Goal: Register for event/course

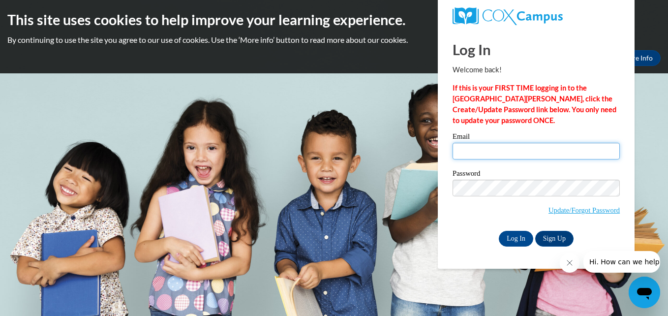
click at [472, 154] on input "Email" at bounding box center [535, 151] width 167 height 17
type input "[EMAIL_ADDRESS][DOMAIN_NAME]"
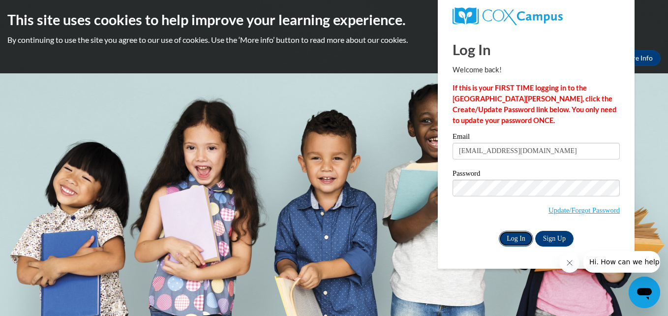
click at [515, 235] on input "Log In" at bounding box center [516, 239] width 34 height 16
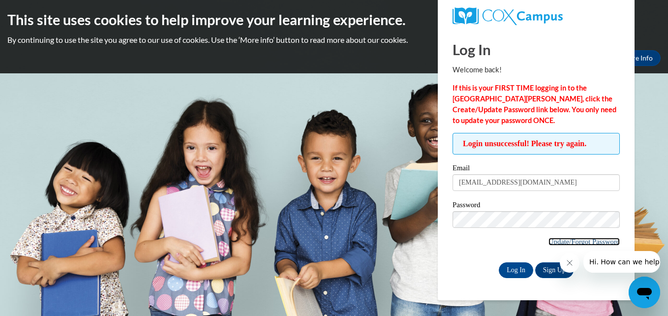
click at [576, 244] on link "Update/Forgot Password" at bounding box center [583, 242] width 71 height 8
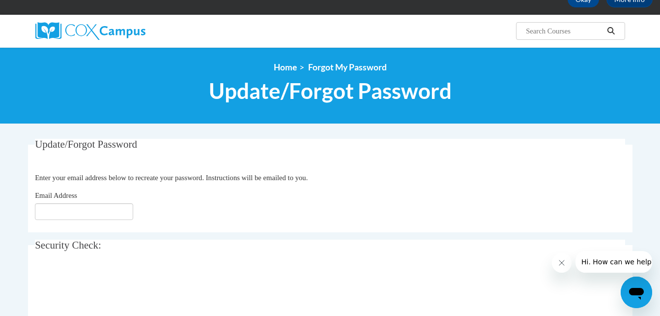
scroll to position [59, 0]
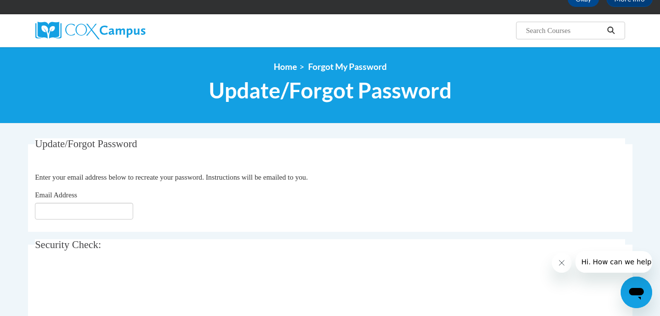
click at [109, 200] on div "Email Address" at bounding box center [330, 204] width 591 height 30
click at [101, 204] on input "Email Address" at bounding box center [84, 211] width 98 height 17
type input "butlertamara@yahoo.com"
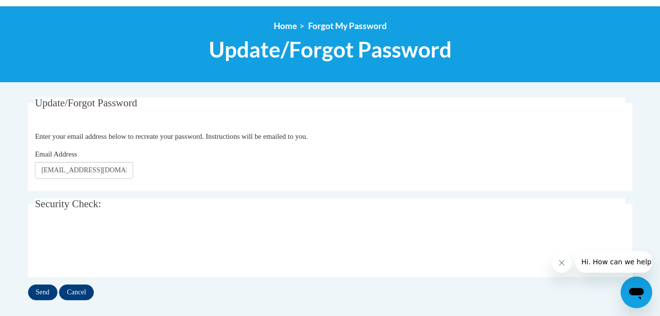
scroll to position [118, 0]
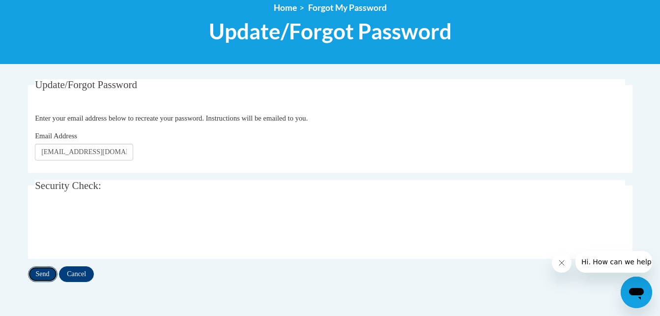
click at [45, 275] on input "Send" at bounding box center [43, 274] width 30 height 16
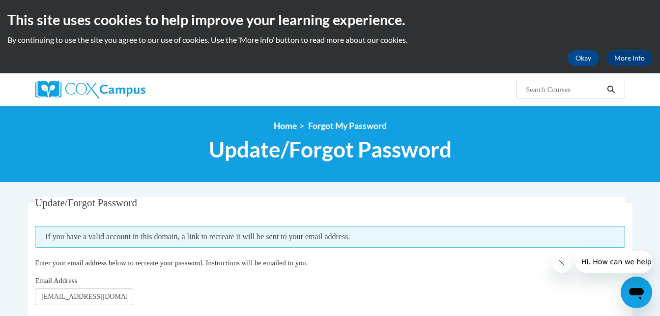
click at [325, 277] on div "Email Address [EMAIL_ADDRESS][DOMAIN_NAME]" at bounding box center [330, 290] width 591 height 30
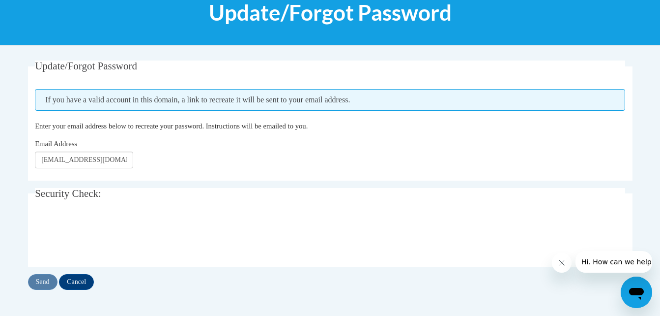
scroll to position [138, 0]
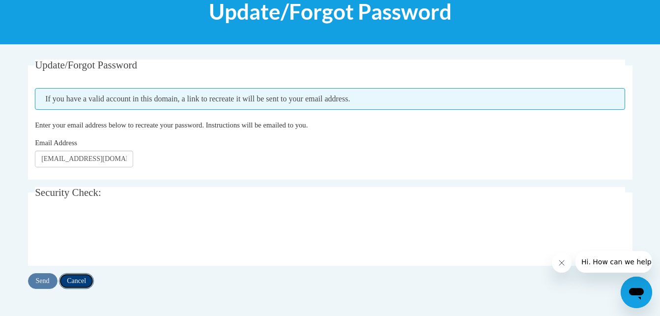
click at [81, 277] on input "Cancel" at bounding box center [76, 281] width 35 height 16
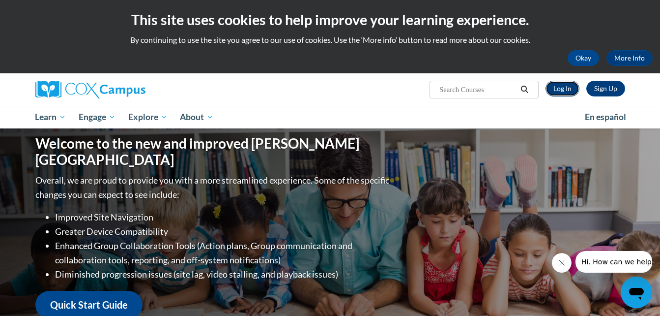
click at [559, 87] on link "Log In" at bounding box center [563, 89] width 34 height 16
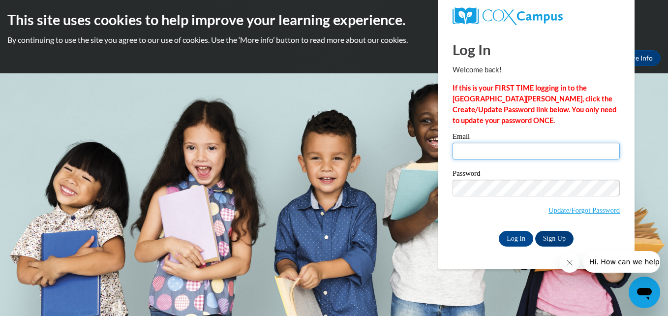
click at [475, 152] on input "Email" at bounding box center [535, 151] width 167 height 17
type input "[EMAIL_ADDRESS][DOMAIN_NAME]"
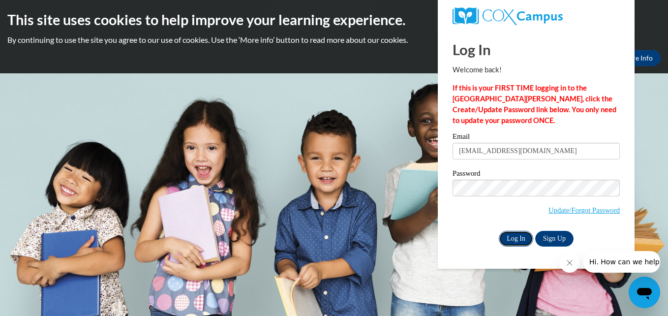
click at [520, 238] on input "Log In" at bounding box center [516, 239] width 34 height 16
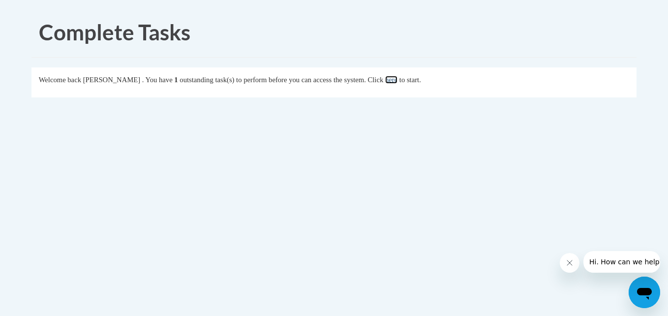
click at [397, 81] on link "here" at bounding box center [391, 80] width 12 height 8
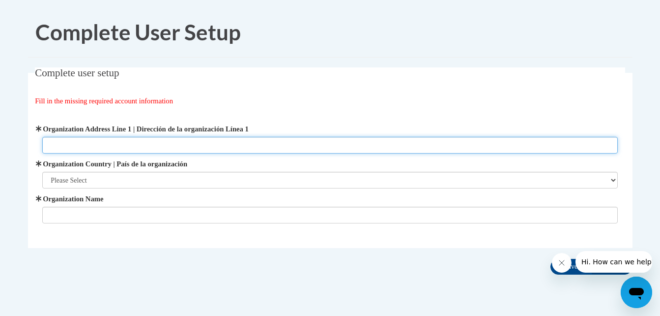
click at [83, 146] on input "Organization Address Line 1 | Dirección de la organización Línea 1" at bounding box center [330, 145] width 576 height 17
type input "[STREET_ADDRESS]"
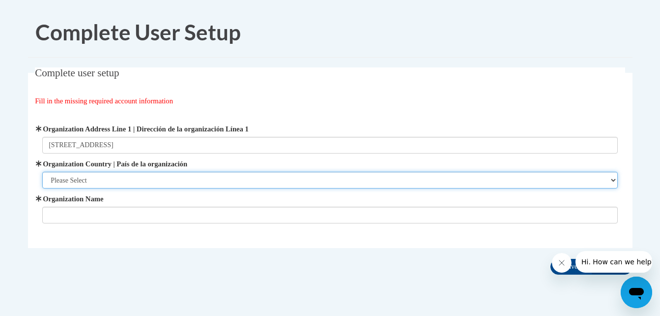
click at [84, 179] on select "Please Select [GEOGRAPHIC_DATA] | [GEOGRAPHIC_DATA] Outside of [GEOGRAPHIC_DATA…" at bounding box center [330, 180] width 576 height 17
select select "ad49bcad-a171-4b2e-b99c-48b446064914"
click at [42, 172] on select "Please Select [GEOGRAPHIC_DATA] | [GEOGRAPHIC_DATA] Outside of [GEOGRAPHIC_DATA…" at bounding box center [330, 180] width 576 height 17
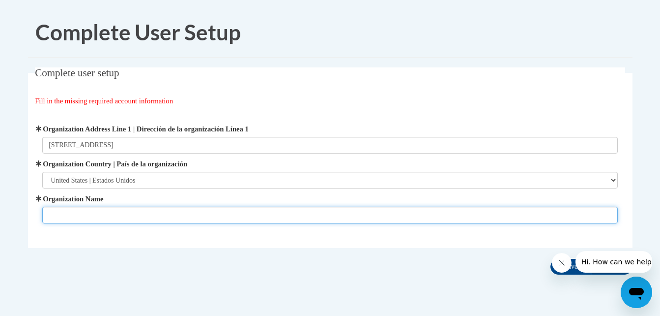
click at [73, 214] on input "Organization Name" at bounding box center [330, 215] width 576 height 17
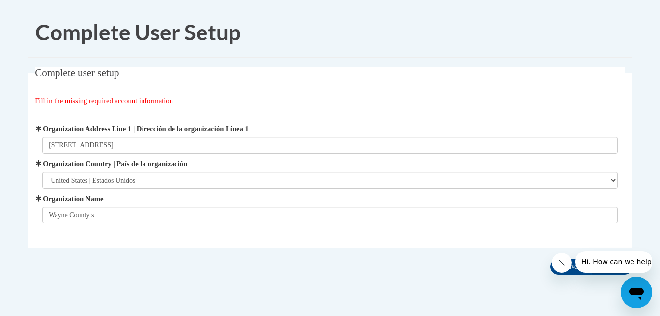
drag, startPoint x: 69, startPoint y: 215, endPoint x: 189, endPoint y: 259, distance: 128.2
click at [189, 259] on div "Complete user setup Fill in the missing required account information User Profi…" at bounding box center [331, 172] width 620 height 211
drag, startPoint x: 189, startPoint y: 259, endPoint x: 101, endPoint y: 214, distance: 98.8
click at [101, 214] on div "Complete user setup Fill in the missing required account information User Profi…" at bounding box center [331, 172] width 620 height 211
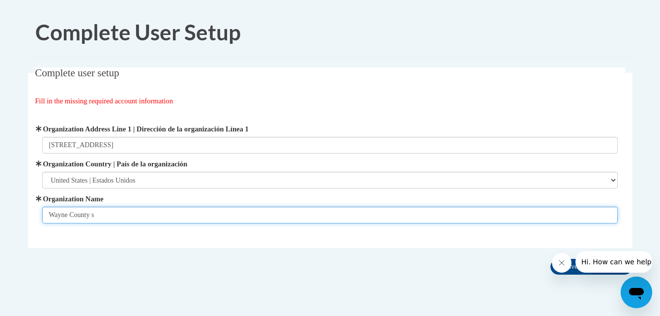
click at [101, 214] on input "Wayne County s" at bounding box center [330, 215] width 576 height 17
click at [101, 214] on input "Wayne County School District" at bounding box center [330, 215] width 576 height 17
type input "Wayne County School District"
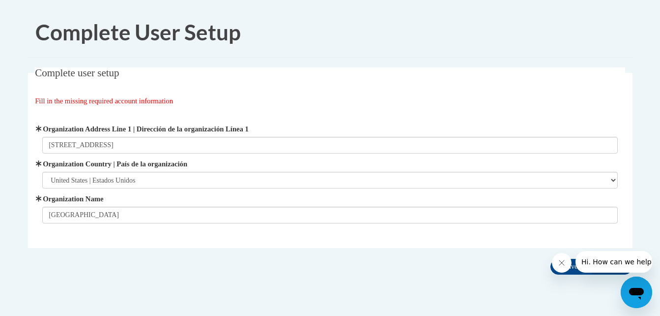
click at [227, 278] on div "Complete user setup Fill in the missing required account information User Profi…" at bounding box center [331, 172] width 620 height 211
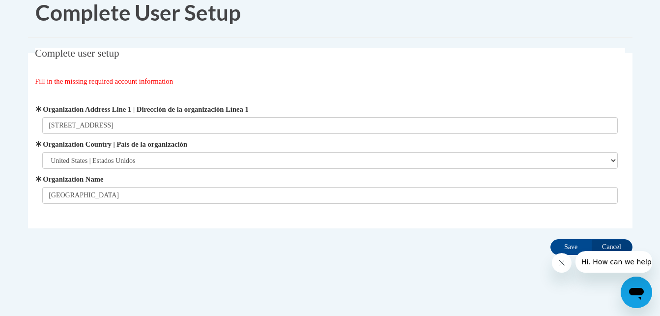
scroll to position [29, 0]
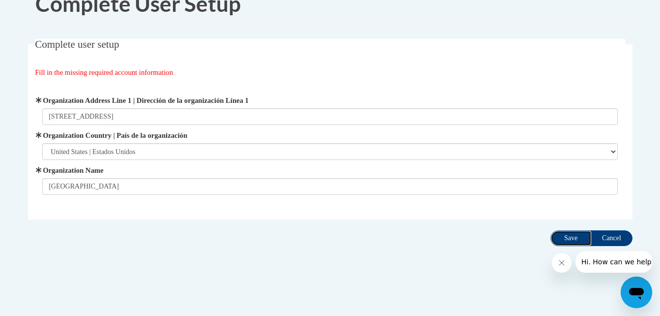
click at [569, 239] on input "Save" at bounding box center [571, 238] width 41 height 16
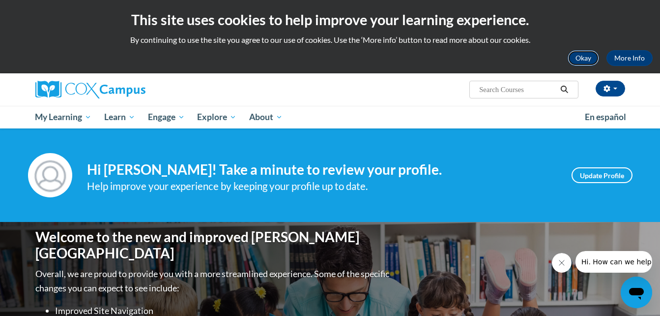
click at [579, 61] on button "Okay" at bounding box center [583, 58] width 31 height 16
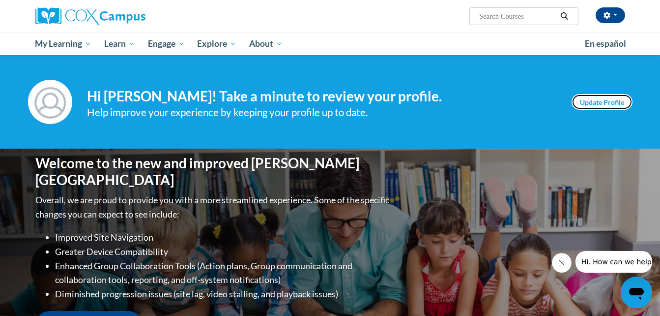
click at [601, 99] on link "Update Profile" at bounding box center [602, 102] width 61 height 16
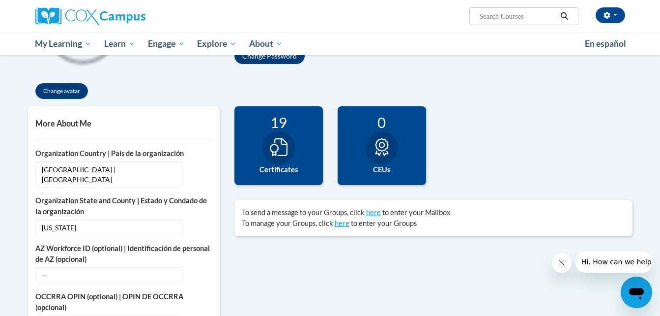
scroll to position [177, 0]
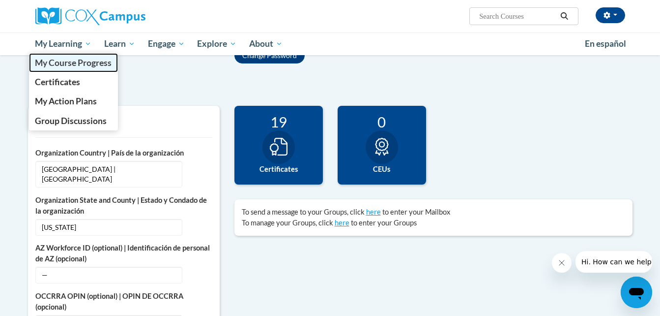
click at [52, 66] on span "My Course Progress" at bounding box center [73, 63] width 77 height 10
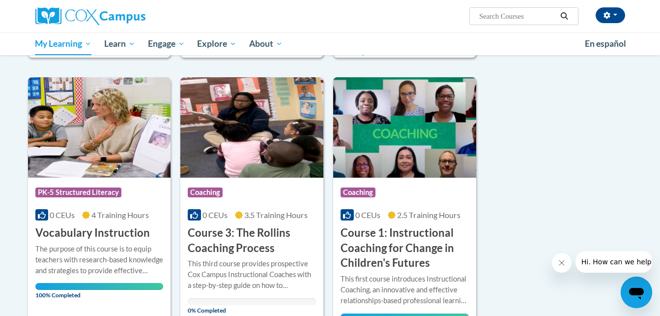
scroll to position [394, 0]
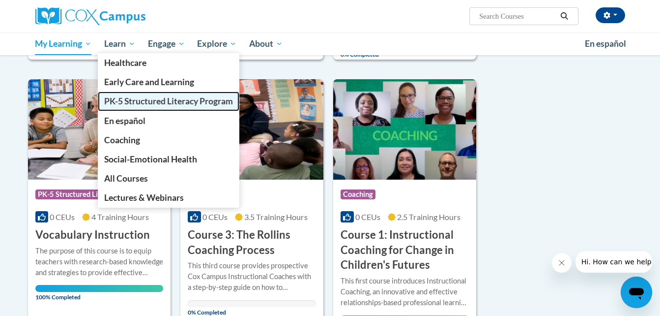
click at [121, 102] on span "PK-5 Structured Literacy Program" at bounding box center [168, 101] width 129 height 10
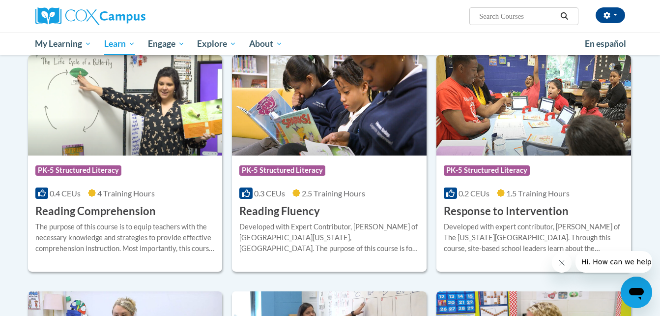
scroll to position [550, 0]
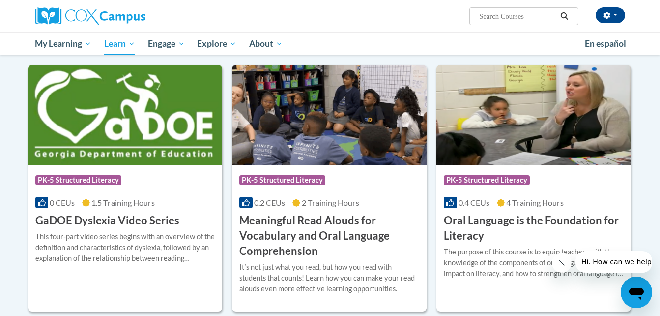
click at [494, 13] on input "Search..." at bounding box center [518, 16] width 79 height 12
type input "pre k"
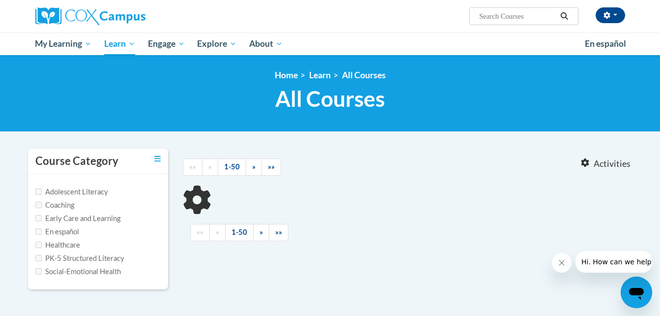
type input "pre k"
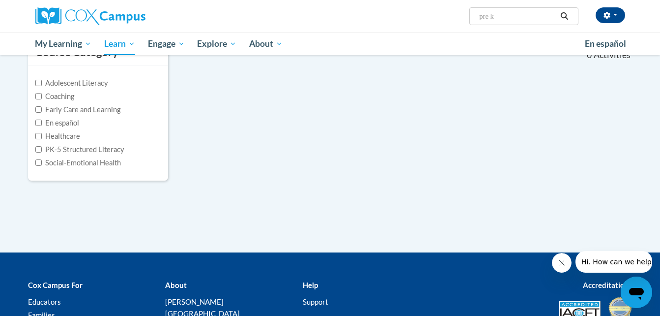
scroll to position [89, 0]
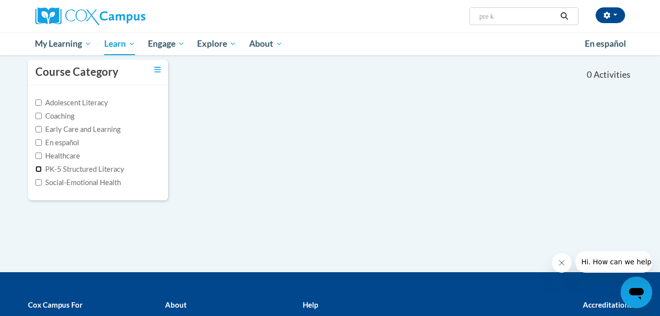
click at [37, 169] on input "PK-5 Structured Literacy" at bounding box center [38, 169] width 6 height 6
checkbox input "true"
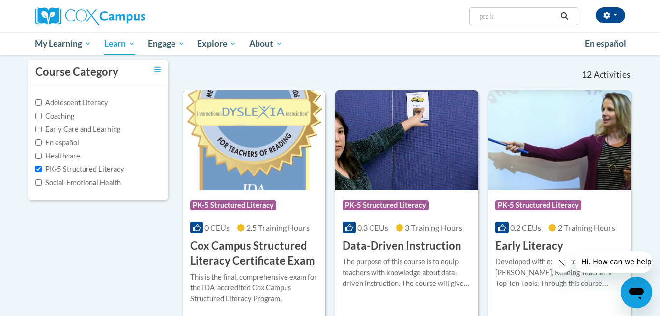
click at [232, 160] on img at bounding box center [254, 140] width 143 height 100
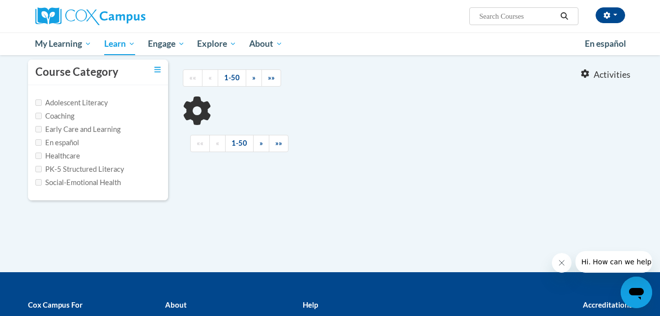
type input "pre k"
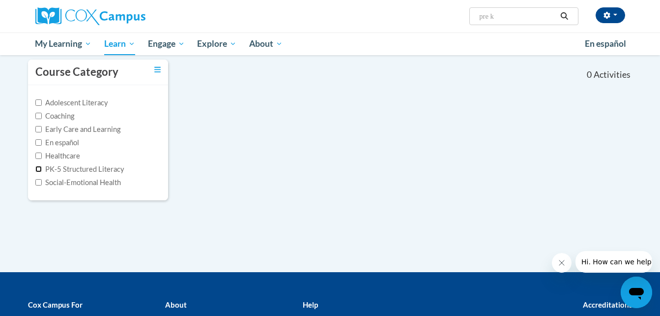
click at [40, 169] on input "PK-5 Structured Literacy" at bounding box center [38, 169] width 6 height 6
checkbox input "true"
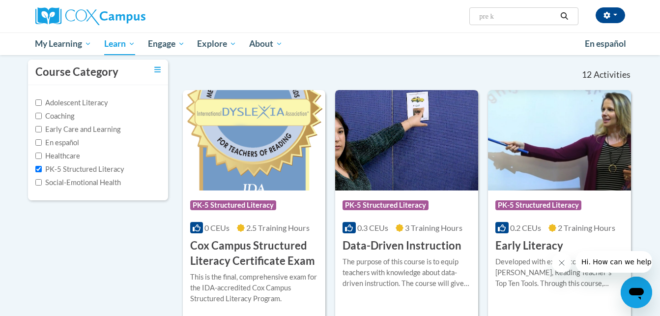
click at [405, 148] on img at bounding box center [406, 140] width 143 height 100
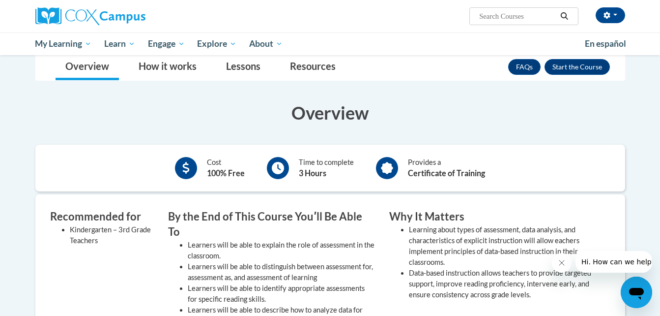
scroll to position [146, 0]
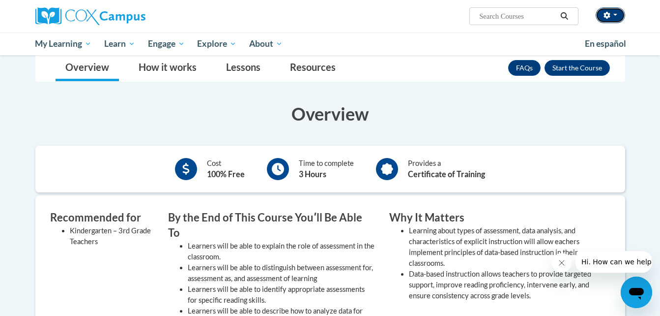
click at [614, 16] on button "button" at bounding box center [611, 15] width 30 height 16
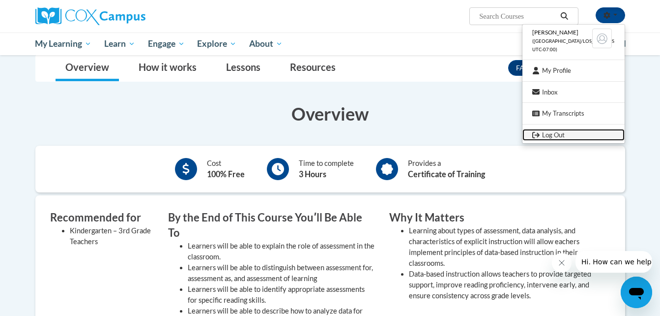
click at [547, 129] on link "Log Out" at bounding box center [574, 135] width 102 height 12
